Goal: Find specific page/section

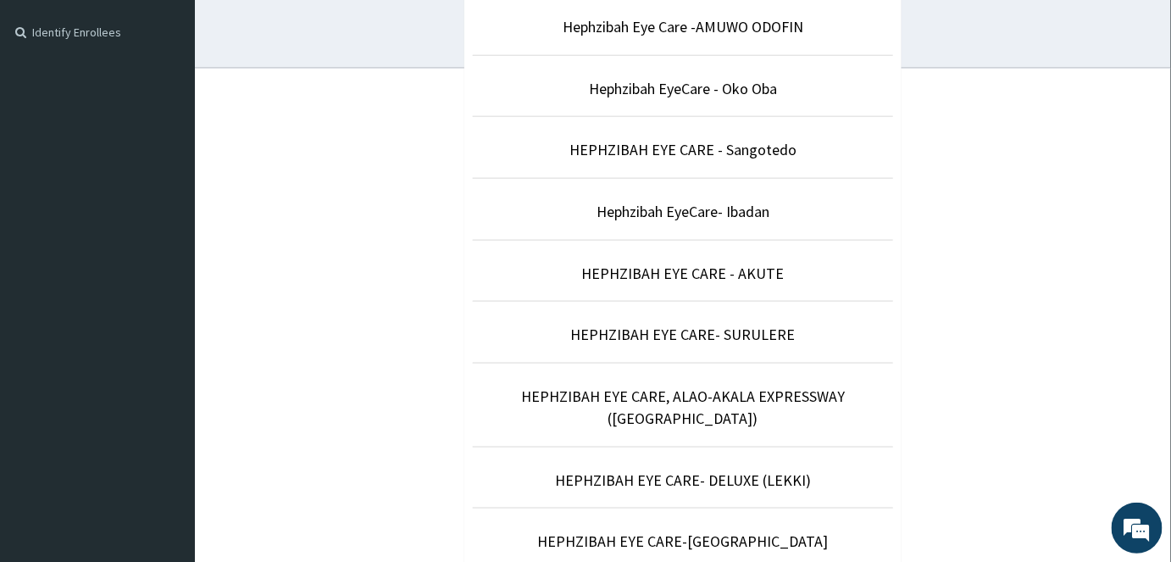
scroll to position [524, 0]
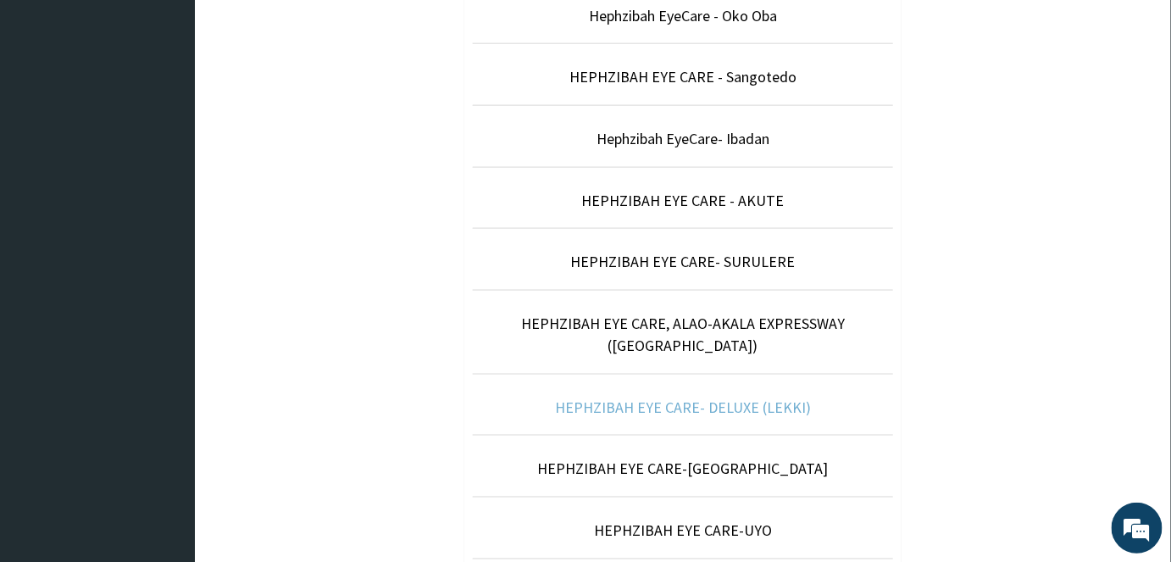
click at [698, 398] on link "HEPHZIBAH EYE CARE- DELUXE (LEKKI)" at bounding box center [683, 407] width 256 height 19
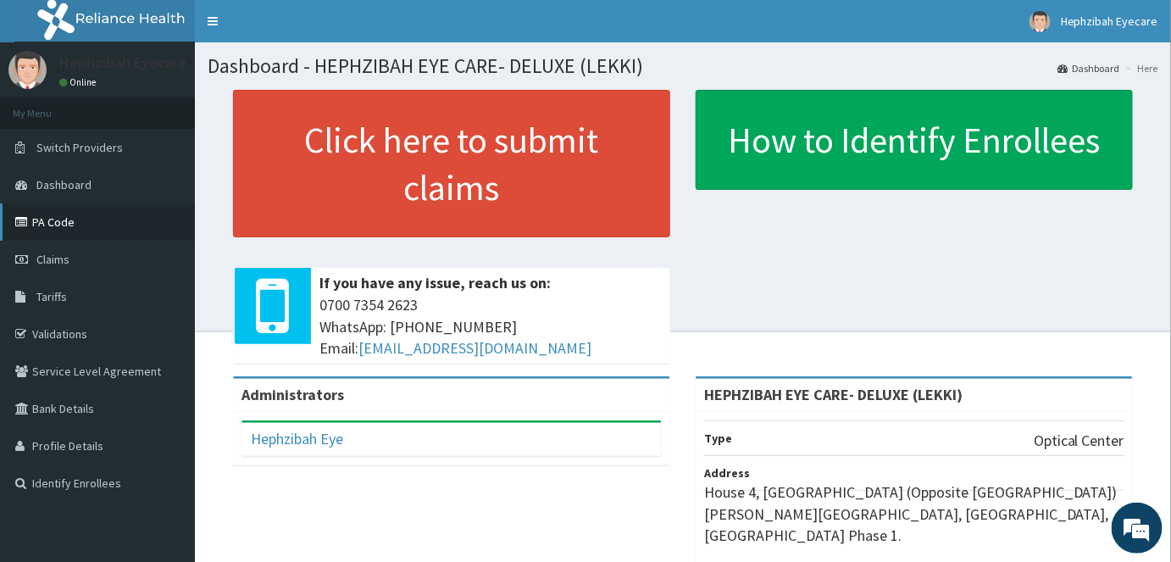
click at [91, 226] on link "PA Code" at bounding box center [97, 221] width 195 height 37
